Goal: Obtain resource: Download file/media

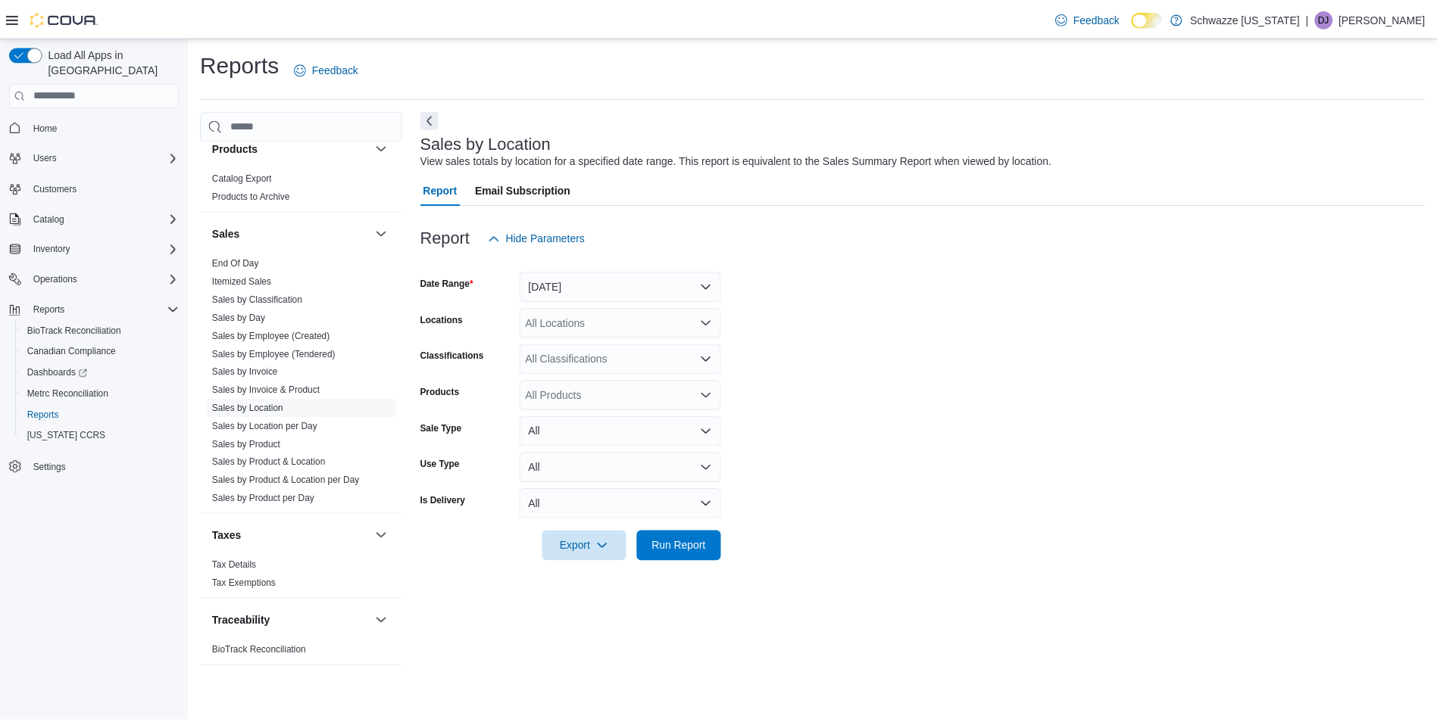
scroll to position [985, 0]
click at [245, 402] on link "Sales by Location" at bounding box center [250, 407] width 72 height 11
click at [709, 534] on span "Run Report" at bounding box center [684, 546] width 67 height 30
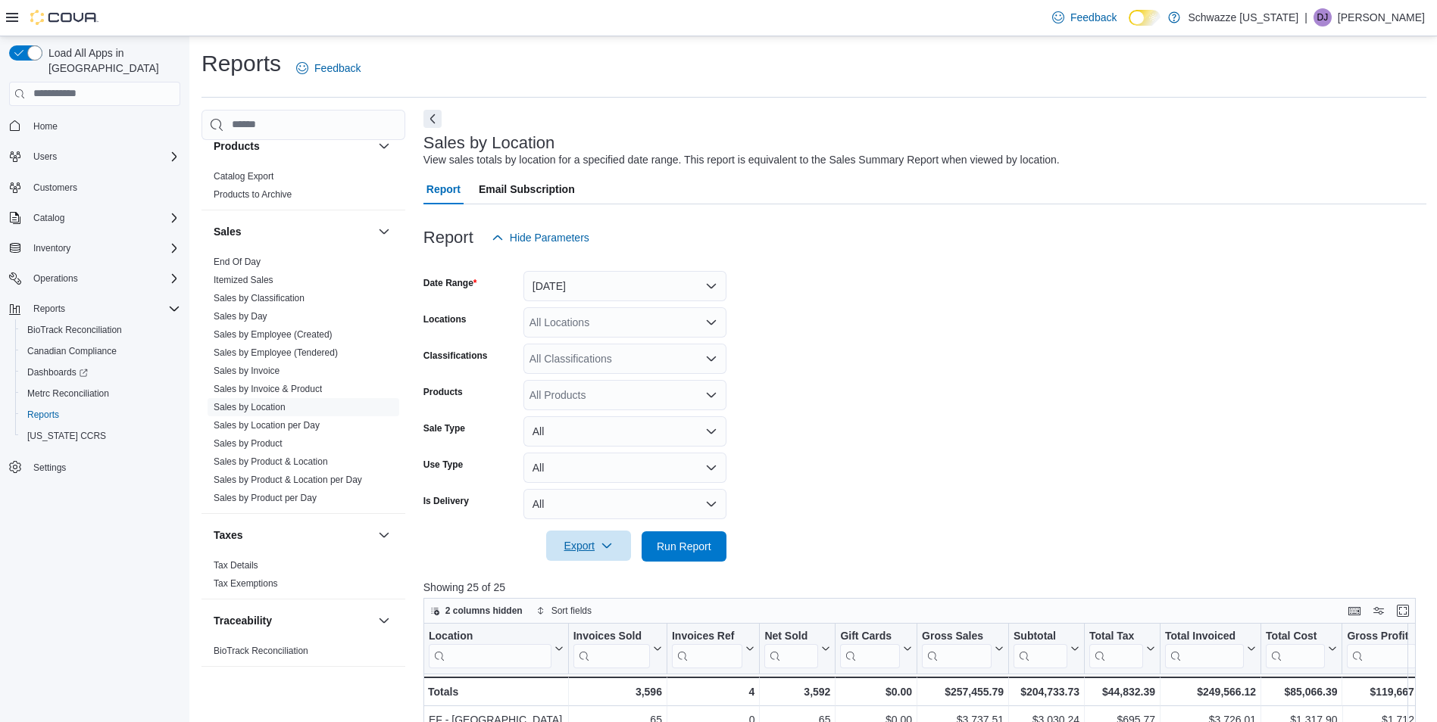
click at [593, 557] on span "Export" at bounding box center [588, 546] width 67 height 30
click at [603, 581] on span "Export to Excel" at bounding box center [591, 577] width 68 height 12
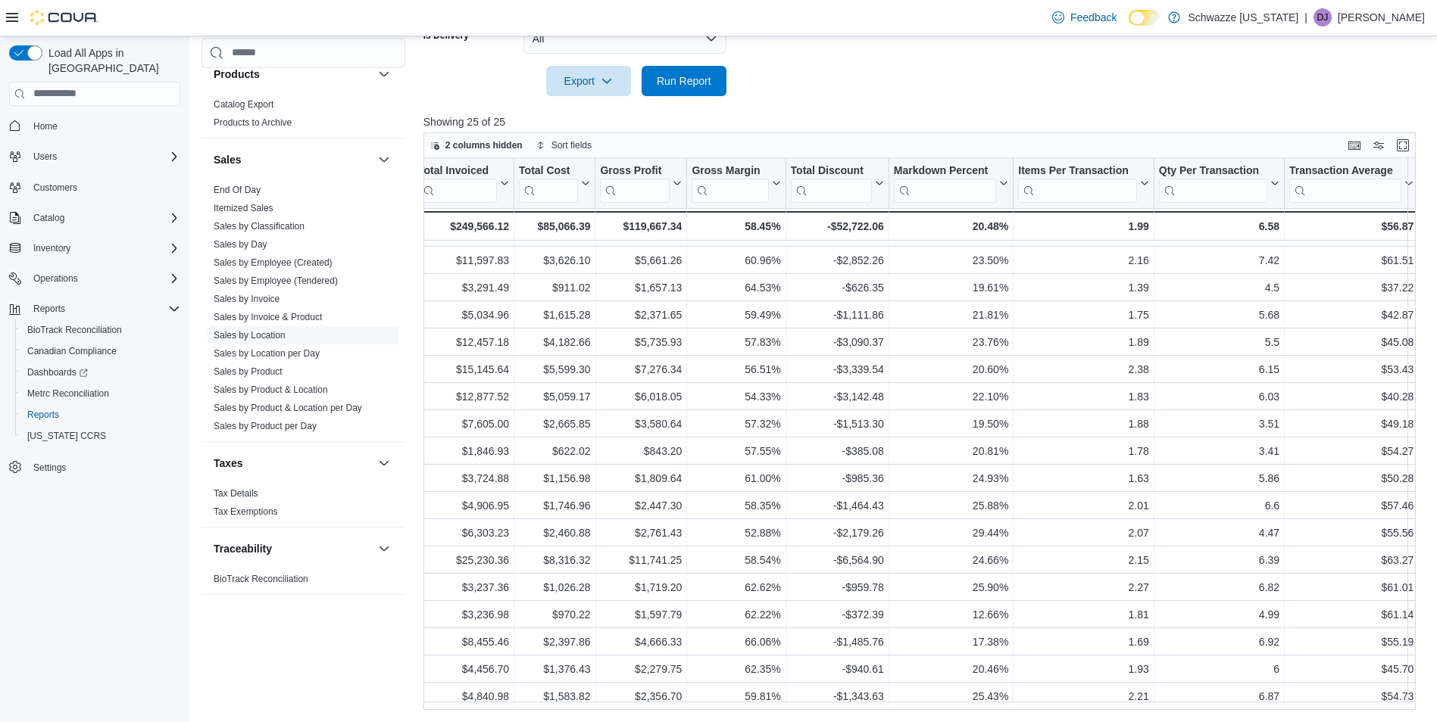
scroll to position [220, 788]
